Goal: Task Accomplishment & Management: Use online tool/utility

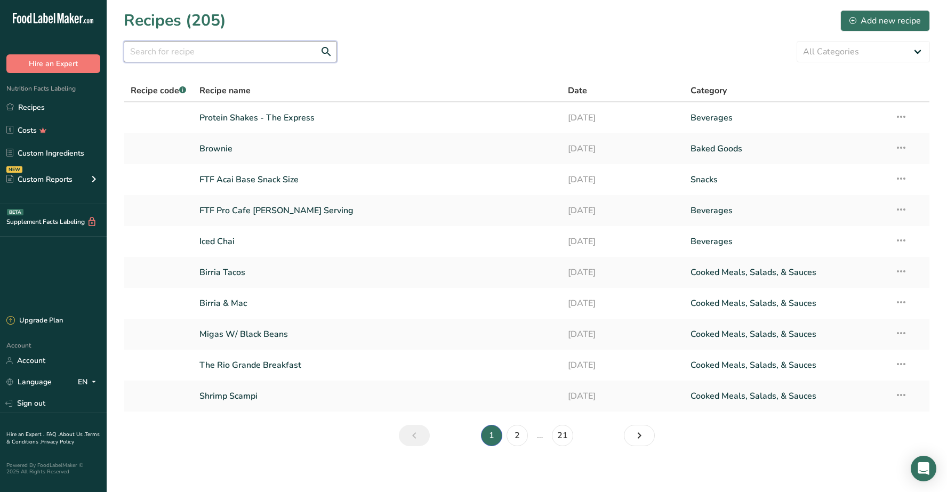
click at [254, 51] on input "text" at bounding box center [230, 51] width 213 height 21
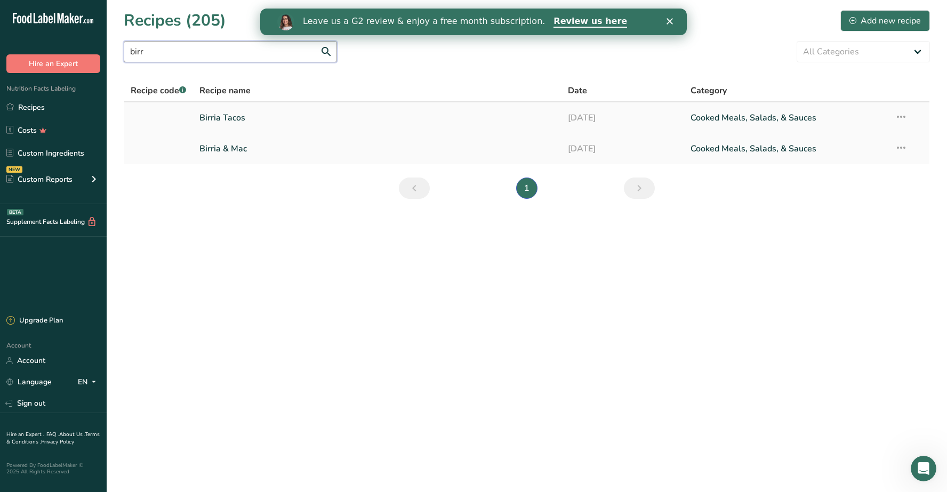
type input "birr"
click at [246, 113] on link "Birria Tacos" at bounding box center [377, 118] width 355 height 22
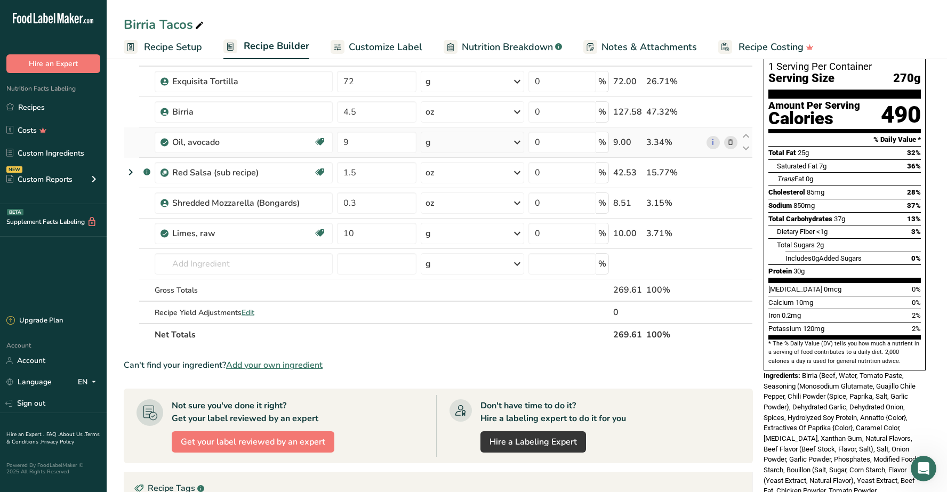
scroll to position [75, 0]
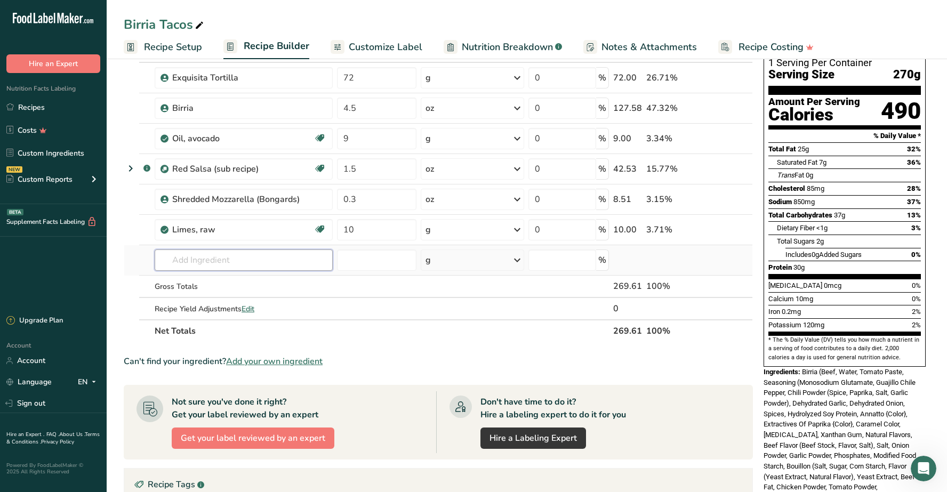
click at [228, 259] on input "text" at bounding box center [244, 260] width 178 height 21
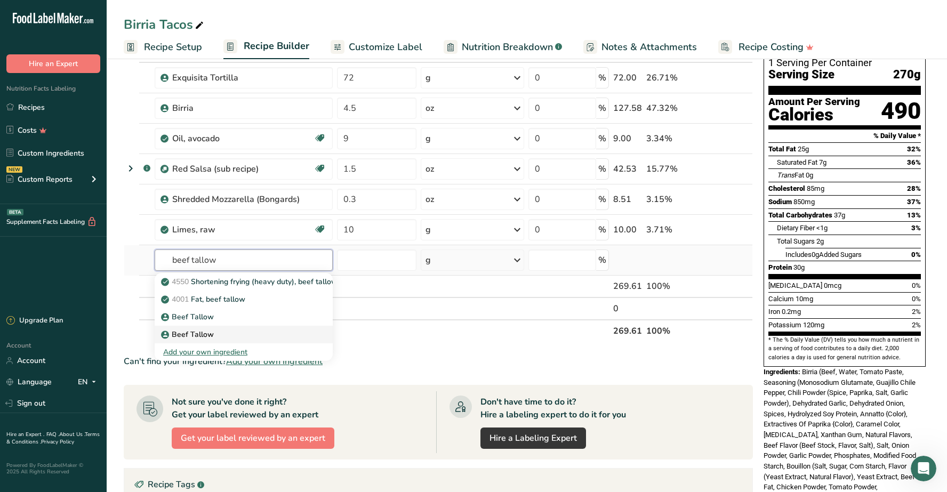
type input "beef tallow"
click at [241, 323] on div "Beef Tallow" at bounding box center [235, 317] width 144 height 11
type input "Beef Tallow"
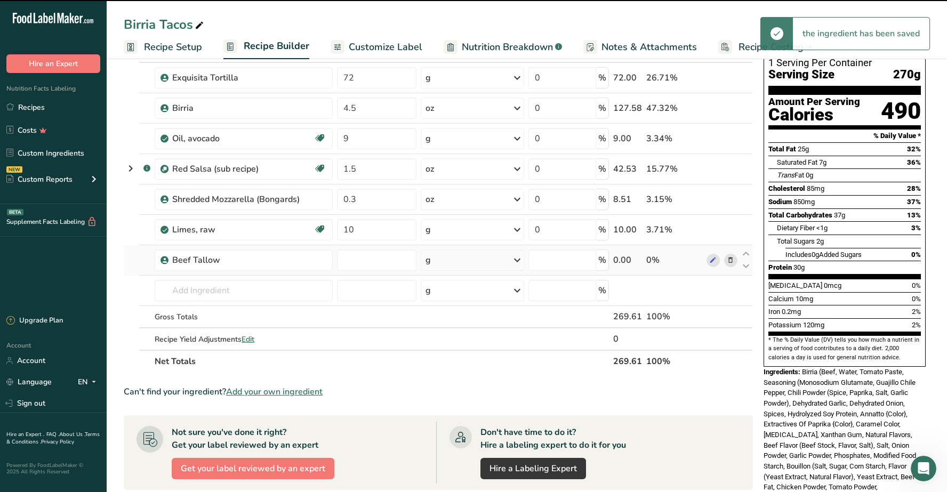
type input "0"
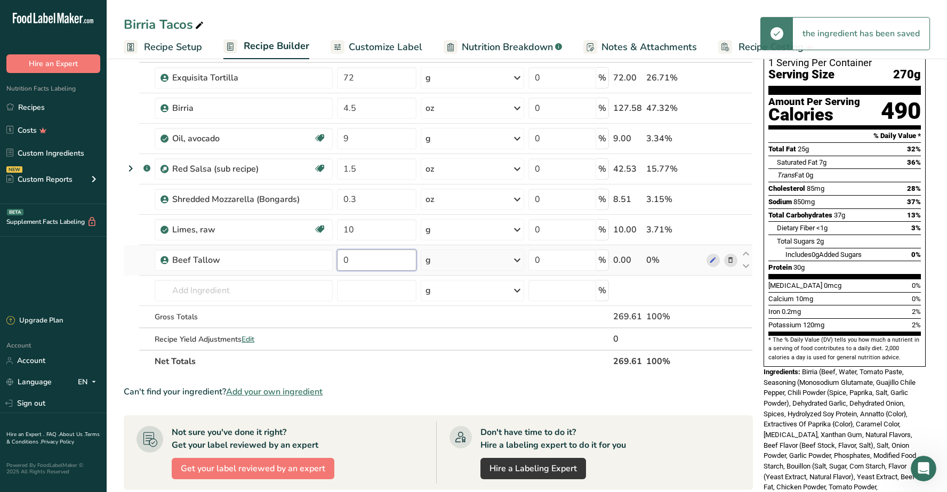
click at [379, 261] on input "0" at bounding box center [376, 260] width 79 height 21
type input "9"
click at [113, 305] on section "Add Ingredients Manage Recipe Delete Recipe Duplicate Recipe Scale Recipe Save …" at bounding box center [527, 373] width 841 height 787
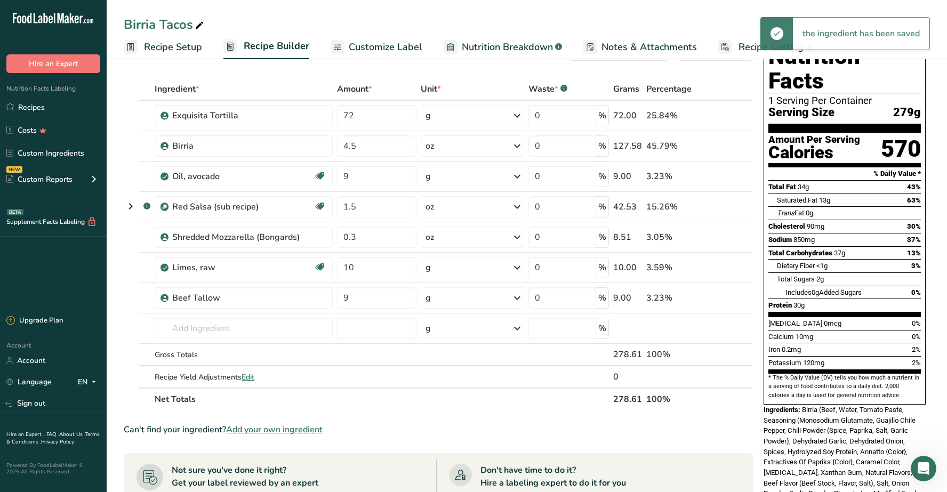
scroll to position [34, 0]
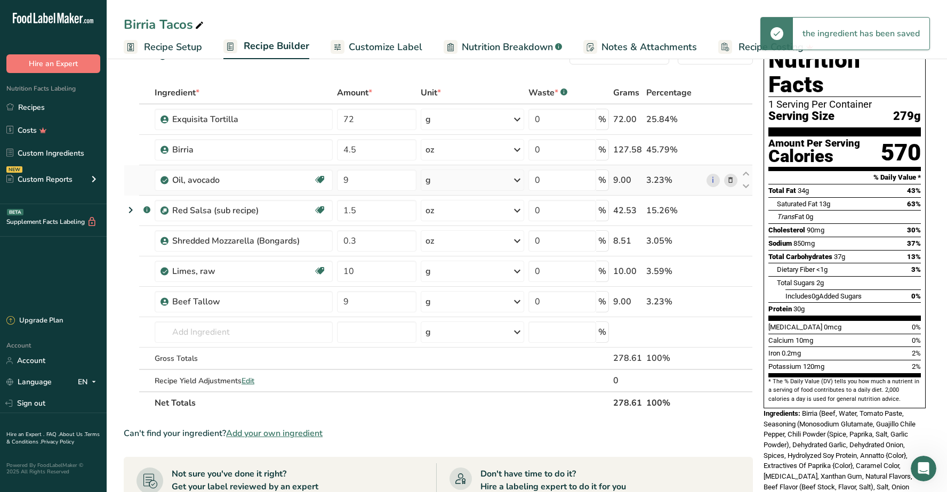
click at [732, 180] on icon at bounding box center [730, 180] width 7 height 11
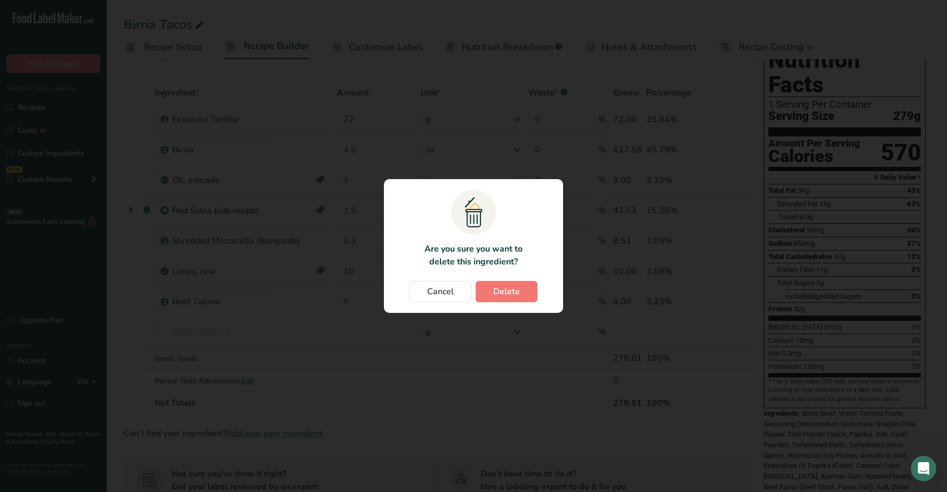
click at [516, 299] on button "Delete" at bounding box center [507, 291] width 62 height 21
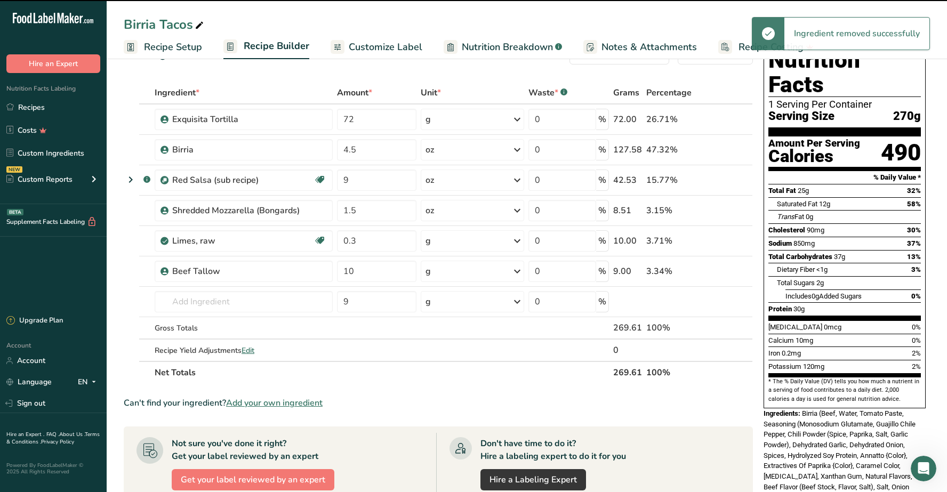
type input "1.5"
type input "0.3"
type input "10"
type input "9"
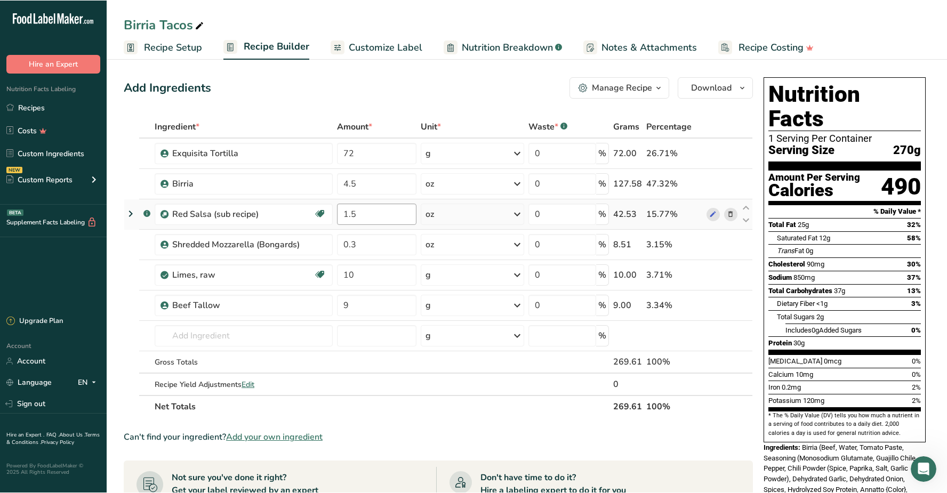
scroll to position [0, 0]
click at [741, 87] on icon "button" at bounding box center [742, 87] width 9 height 13
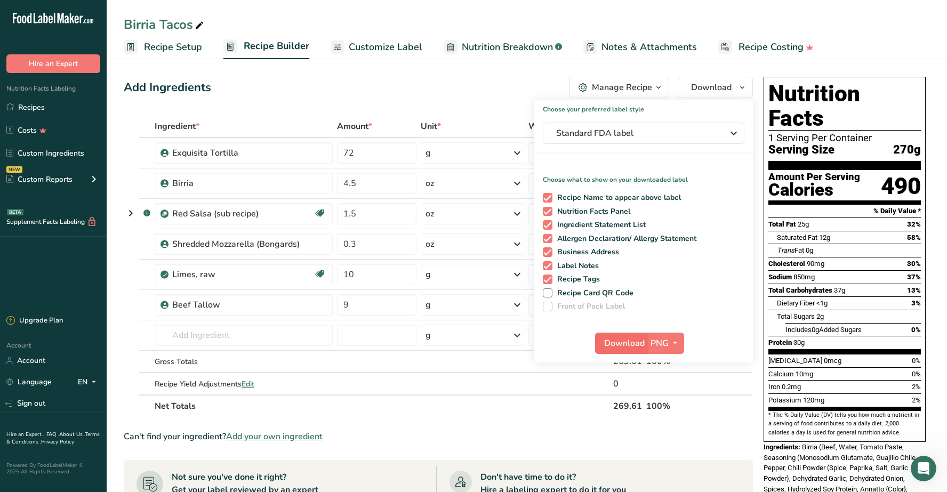
click at [629, 339] on span "Download" at bounding box center [624, 343] width 41 height 13
click at [63, 108] on link "Recipes" at bounding box center [53, 107] width 107 height 20
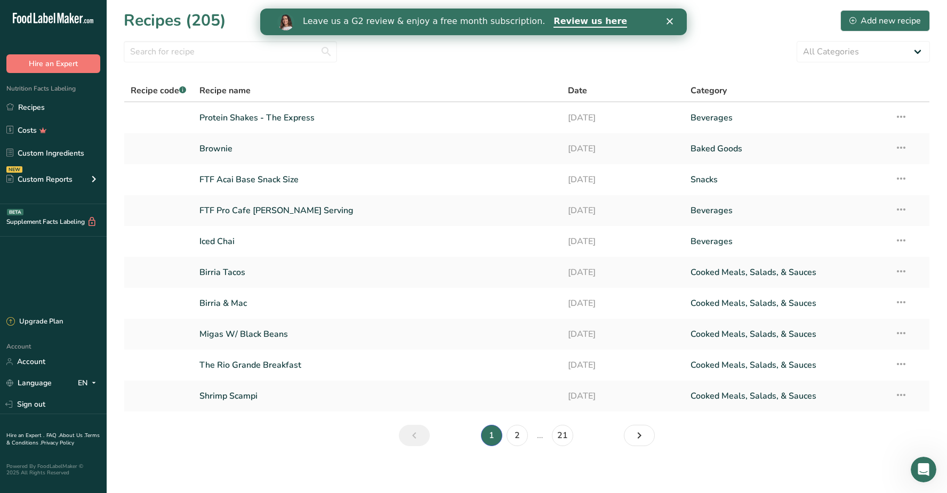
click at [671, 24] on icon "Close" at bounding box center [670, 21] width 6 height 6
